Goal: Navigation & Orientation: Find specific page/section

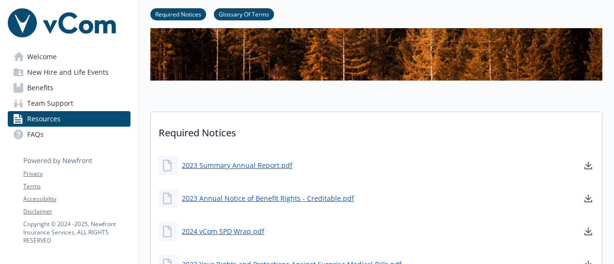
scroll to position [359, 0]
